Goal: Check status: Check status

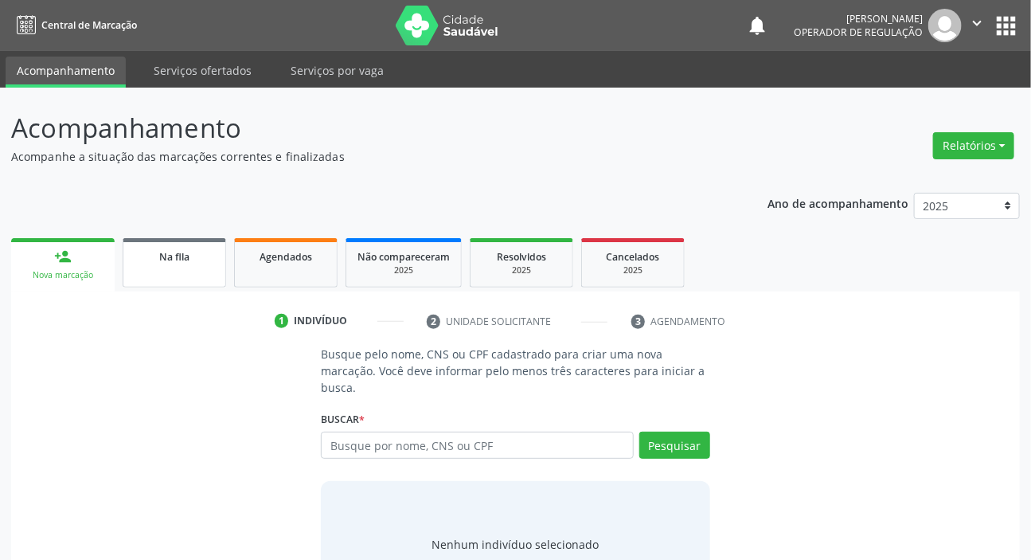
click at [176, 271] on link "Na fila" at bounding box center [175, 262] width 104 height 49
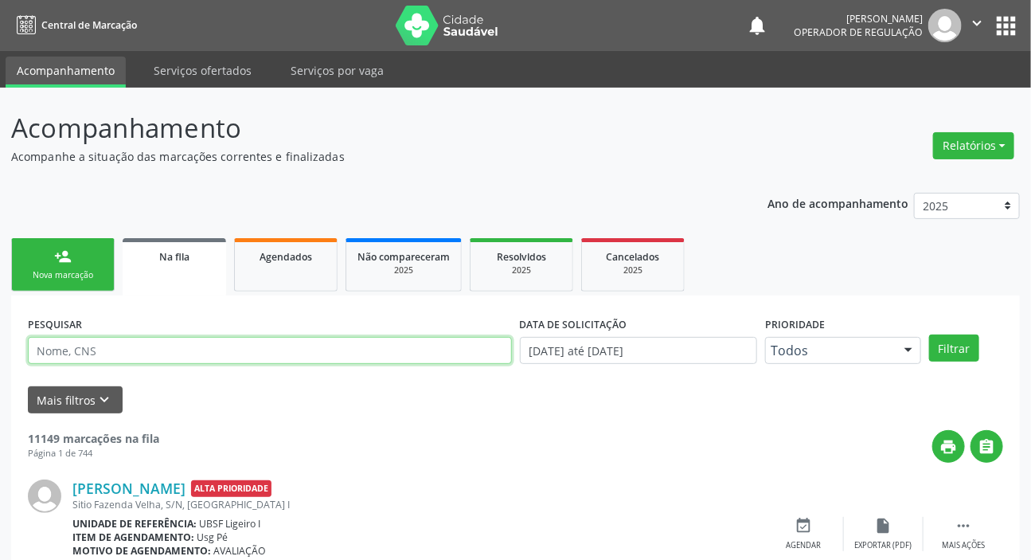
click at [203, 344] on input "text" at bounding box center [270, 350] width 484 height 27
click at [929, 334] on button "Filtrar" at bounding box center [954, 347] width 50 height 27
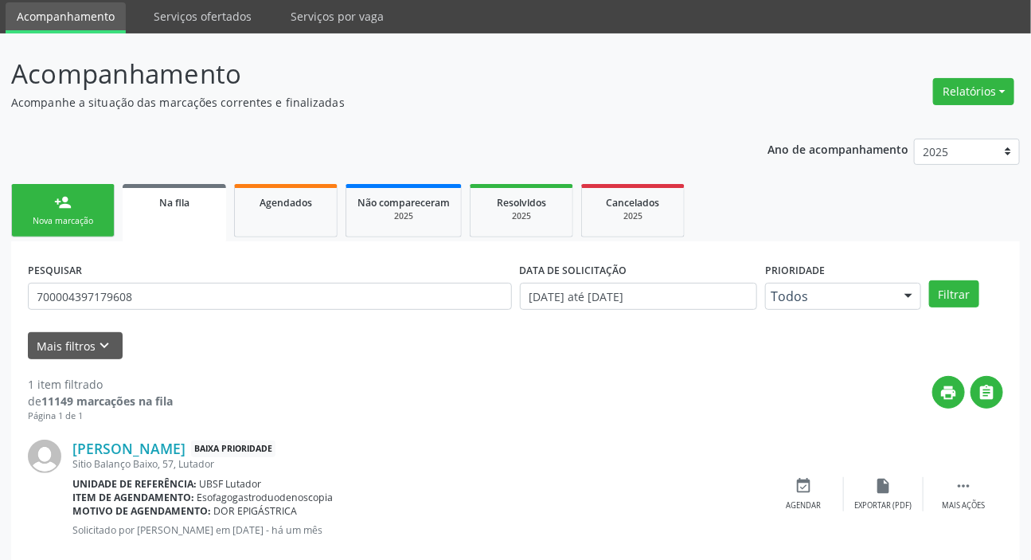
scroll to position [86, 0]
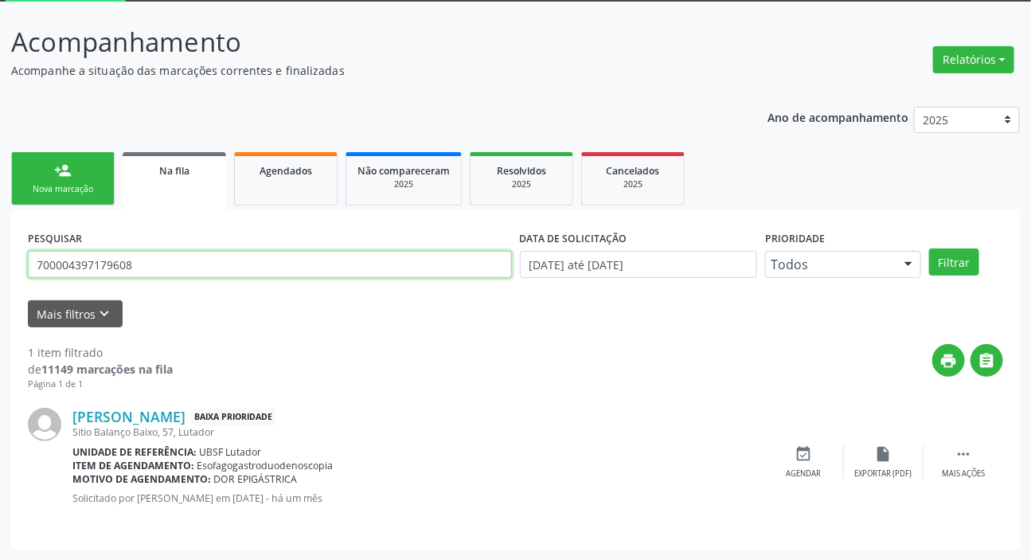
click at [217, 253] on input "700004397179608" at bounding box center [270, 264] width 484 height 27
click at [929, 248] on button "Filtrar" at bounding box center [954, 261] width 50 height 27
click at [103, 261] on input "704606132985028" at bounding box center [270, 264] width 484 height 27
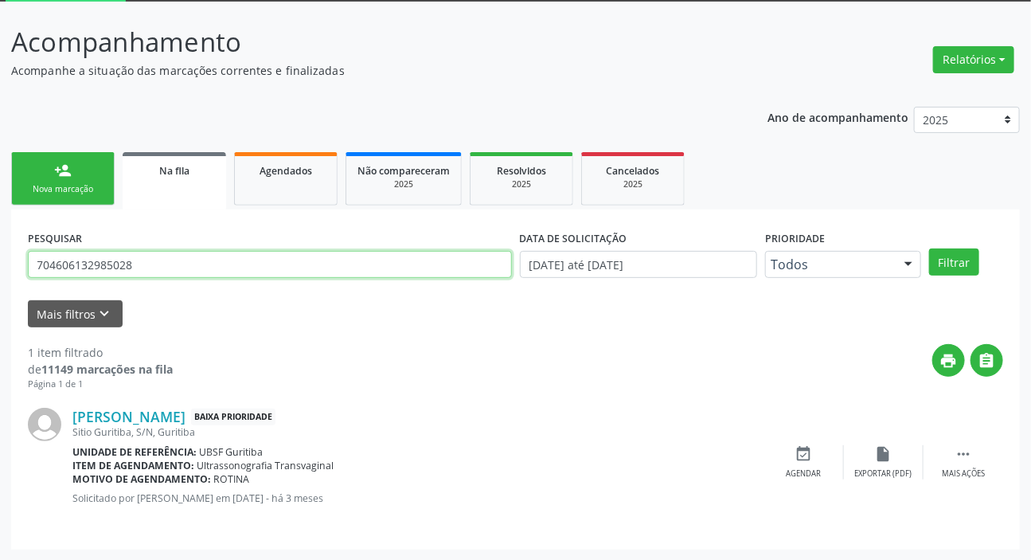
click at [103, 261] on input "704606132985028" at bounding box center [270, 264] width 484 height 27
type input "708407738192468"
click at [929, 248] on button "Filtrar" at bounding box center [954, 261] width 50 height 27
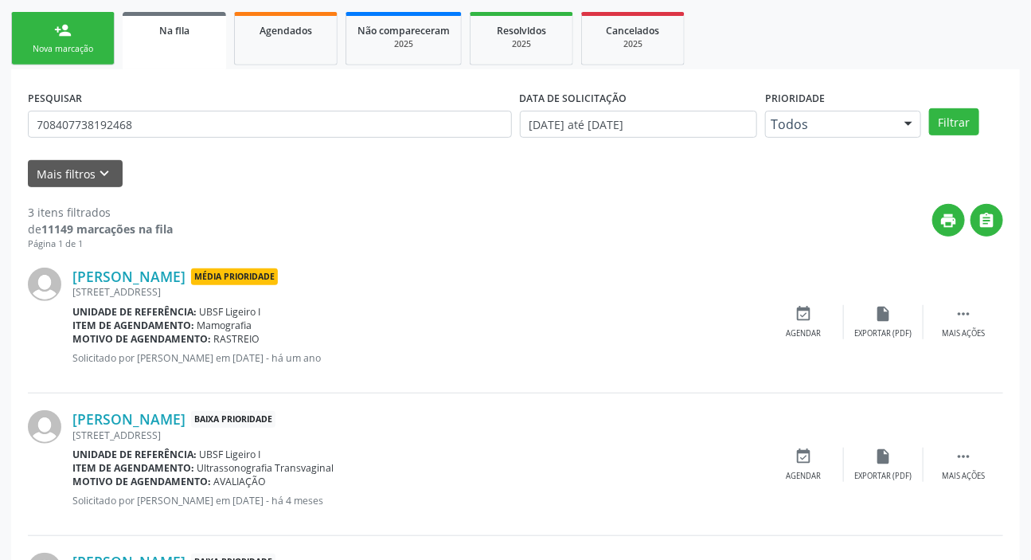
scroll to position [0, 0]
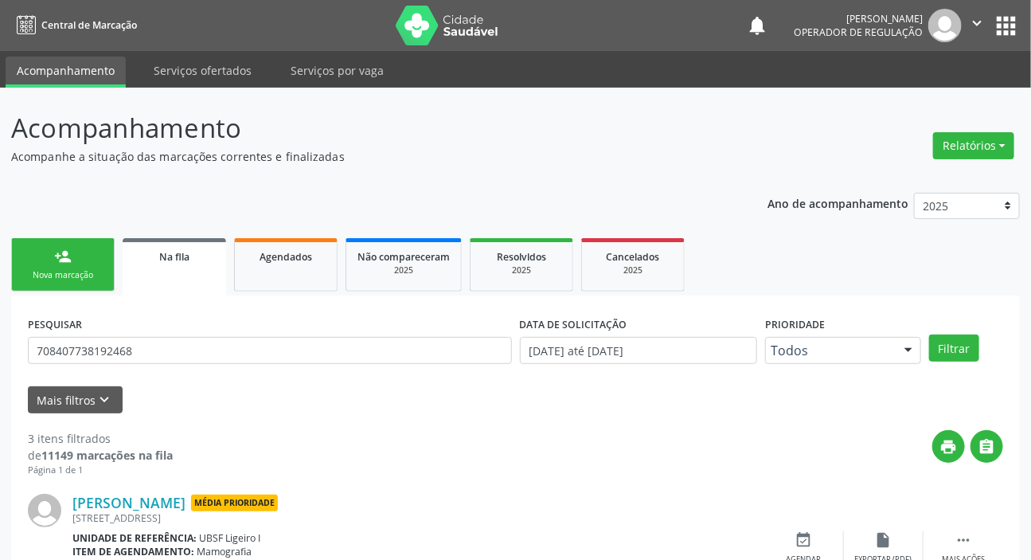
click at [1007, 27] on button "apps" at bounding box center [1006, 26] width 28 height 28
click at [1003, 16] on button "apps" at bounding box center [1006, 26] width 28 height 28
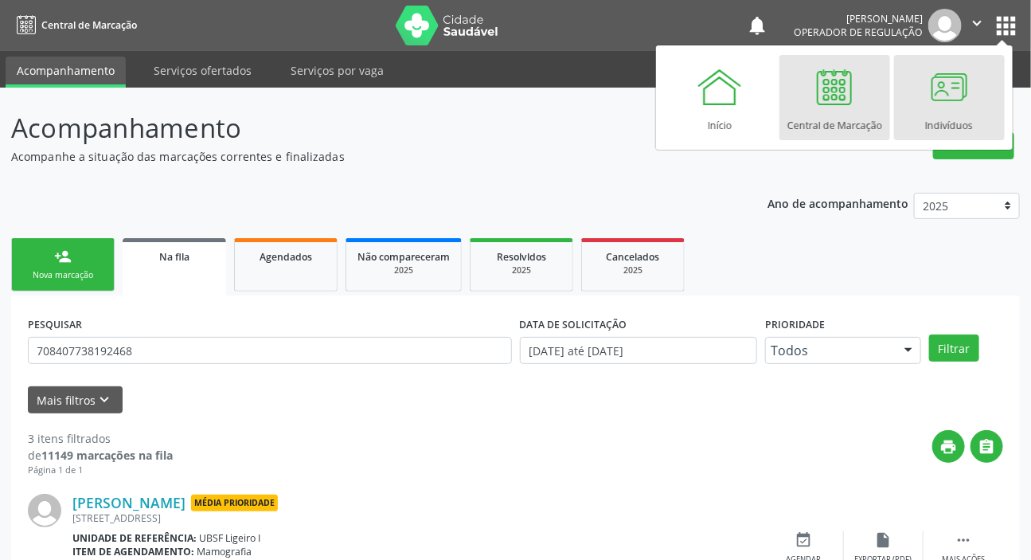
click at [926, 101] on div at bounding box center [949, 87] width 48 height 48
